Goal: Find specific page/section: Find specific page/section

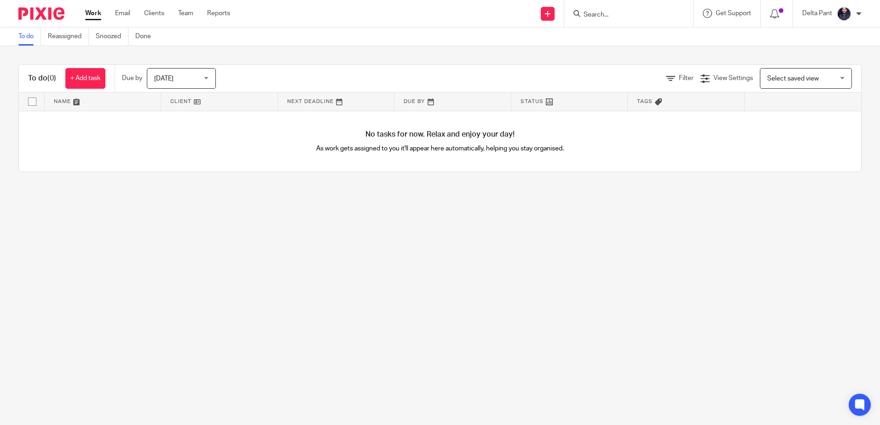
click at [613, 12] on input "Search" at bounding box center [624, 15] width 83 height 8
paste input "[EMAIL_ADDRESS][DOMAIN_NAME]"
type input "[EMAIL_ADDRESS][DOMAIN_NAME]"
click at [676, 12] on button "reset" at bounding box center [675, 12] width 9 height 9
click at [611, 15] on input "Search" at bounding box center [624, 15] width 83 height 8
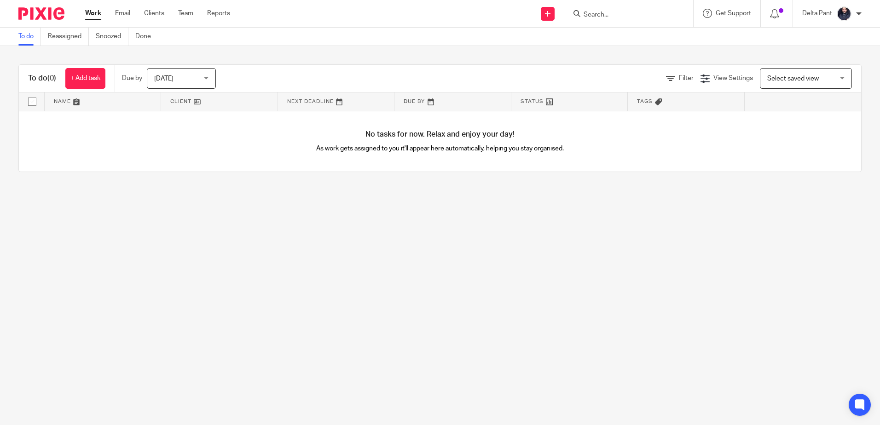
paste input "[EMAIL_ADDRESS][DOMAIN_NAME]>"
click at [604, 14] on input "[EMAIL_ADDRESS][DOMAIN_NAME]" at bounding box center [624, 15] width 83 height 8
type input "[EMAIL_ADDRESS][DOMAIN_NAME]"
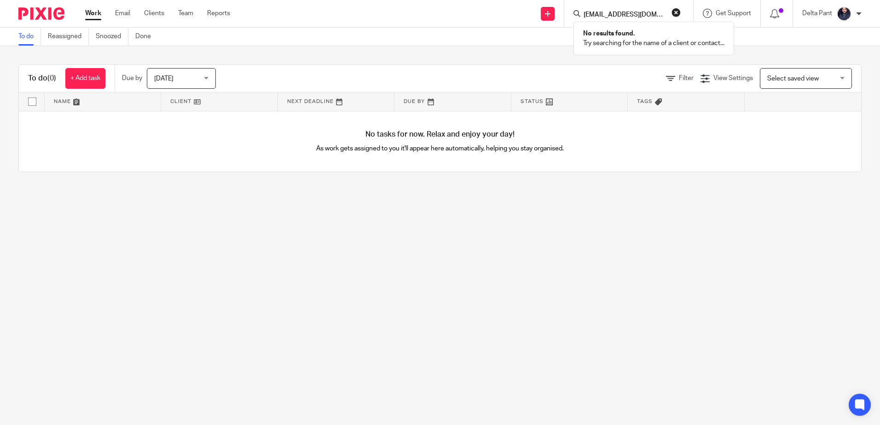
click at [678, 11] on button "reset" at bounding box center [675, 12] width 9 height 9
click at [640, 14] on input "Search" at bounding box center [624, 15] width 83 height 8
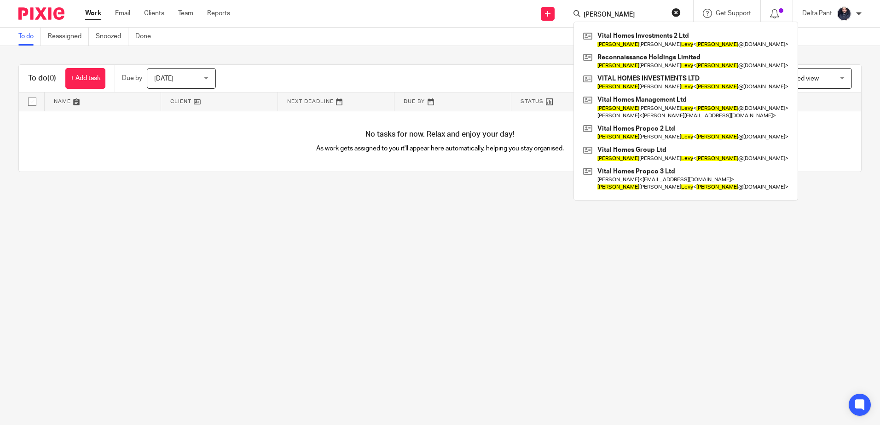
type input "[PERSON_NAME]"
